Goal: Entertainment & Leisure: Consume media (video, audio)

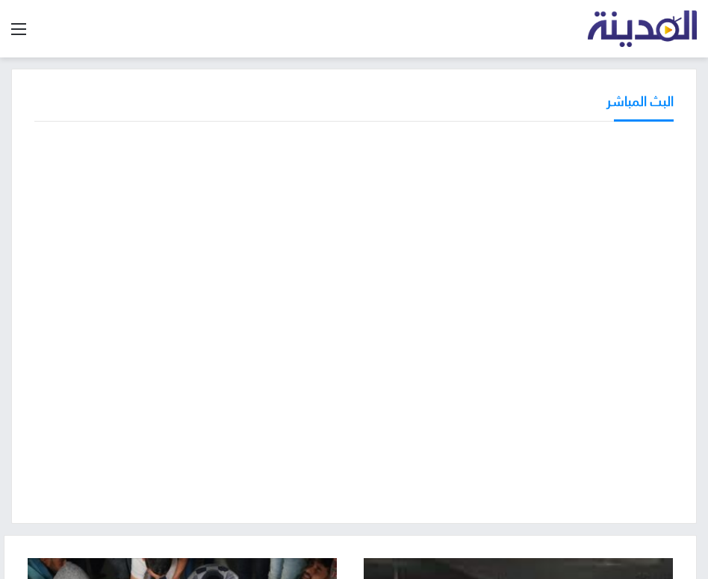
click at [19, 175] on div "البث المباشر" at bounding box center [353, 296] width 685 height 455
click at [16, 308] on div "البث المباشر" at bounding box center [353, 296] width 685 height 455
click at [6, 271] on div "البث المباشر" at bounding box center [354, 296] width 708 height 455
click at [7, 297] on div "البث المباشر" at bounding box center [354, 296] width 708 height 455
click at [6, 220] on div "البث المباشر" at bounding box center [354, 296] width 708 height 455
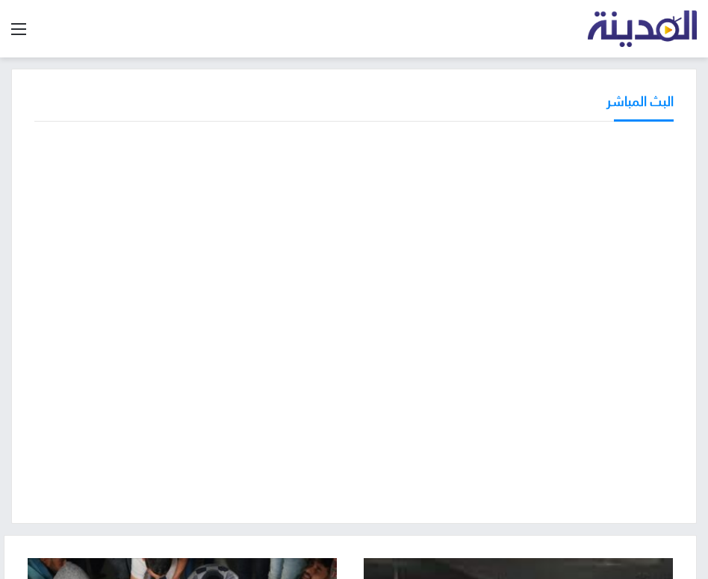
click at [102, 512] on div "البث المباشر" at bounding box center [353, 296] width 685 height 455
click at [7, 367] on div "البث المباشر" at bounding box center [354, 296] width 708 height 455
click at [7, 315] on div "البث المباشر" at bounding box center [354, 296] width 708 height 455
click at [164, 95] on div "البث المباشر" at bounding box center [353, 107] width 639 height 30
click at [21, 248] on div "البث المباشر" at bounding box center [353, 296] width 685 height 455
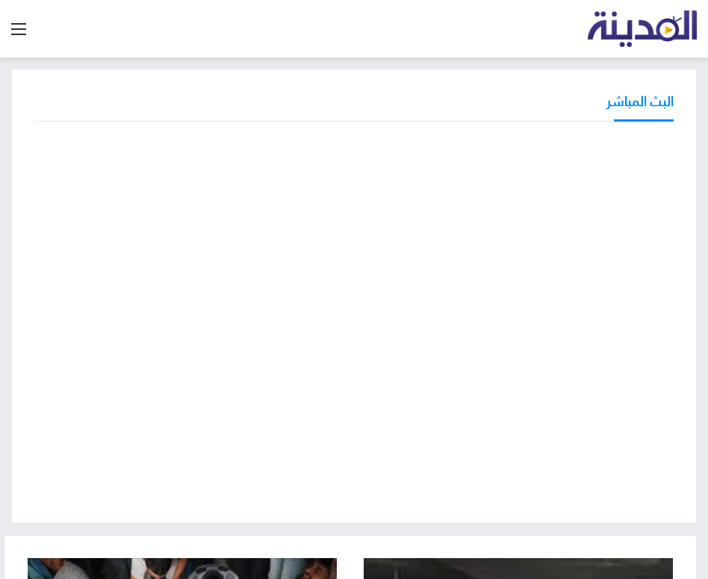
click at [15, 184] on div "البث المباشر" at bounding box center [353, 296] width 685 height 455
click at [308, 122] on div "البث المباشر" at bounding box center [353, 107] width 639 height 30
